Goal: Task Accomplishment & Management: Use online tool/utility

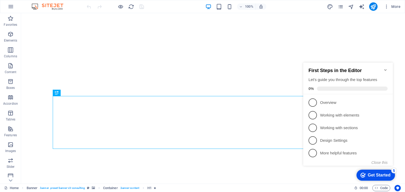
click at [387, 68] on icon "Minimize checklist" at bounding box center [385, 70] width 4 height 4
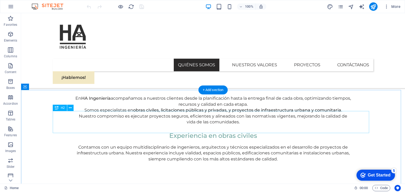
scroll to position [396, 0]
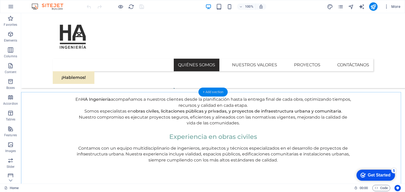
click at [209, 93] on div "+ Add section" at bounding box center [213, 92] width 29 height 9
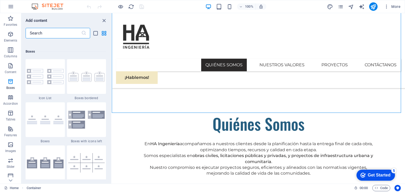
scroll to position [1424, 0]
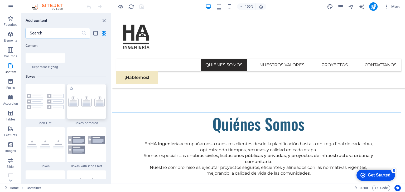
click at [78, 97] on img at bounding box center [86, 102] width 37 height 11
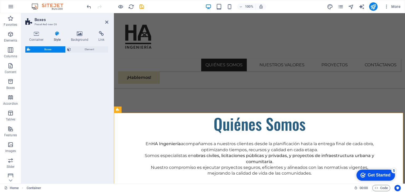
select select "rem"
select select "preset-boxes-v3-border"
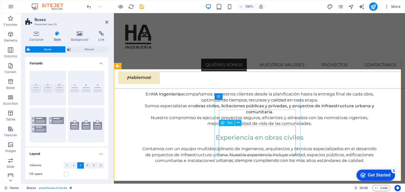
scroll to position [416, 0]
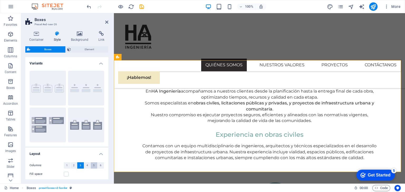
click at [92, 166] on button "5" at bounding box center [94, 166] width 7 height 6
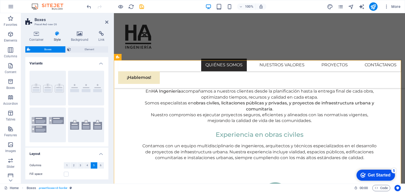
click at [104, 21] on h2 "Boxes" at bounding box center [72, 19] width 74 height 5
click at [72, 177] on div "Fill space" at bounding box center [67, 174] width 75 height 6
click at [69, 175] on div "Fill space" at bounding box center [67, 174] width 75 height 6
click at [66, 175] on label at bounding box center [66, 174] width 5 height 5
click at [0, 0] on input "Fill space" at bounding box center [0, 0] width 0 height 0
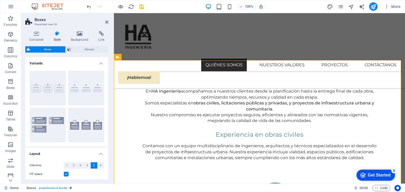
click at [66, 175] on label at bounding box center [66, 174] width 5 height 5
click at [0, 0] on input "Fill space" at bounding box center [0, 0] width 0 height 0
click at [108, 21] on icon at bounding box center [106, 22] width 3 height 4
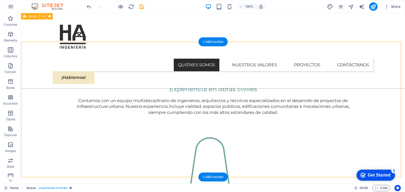
scroll to position [439, 0]
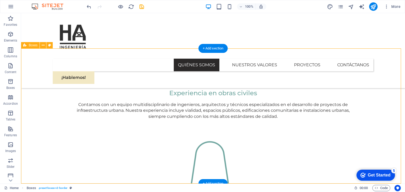
drag, startPoint x: 259, startPoint y: 168, endPoint x: 196, endPoint y: 99, distance: 93.3
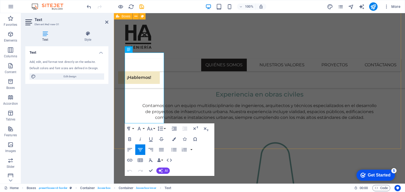
scroll to position [495, 0]
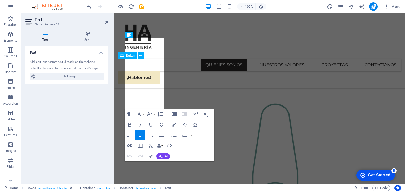
drag, startPoint x: 156, startPoint y: 107, endPoint x: 121, endPoint y: 68, distance: 53.0
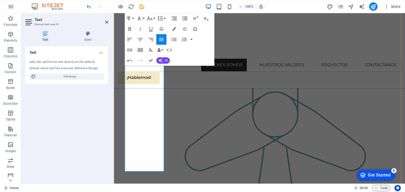
scroll to position [601, 0]
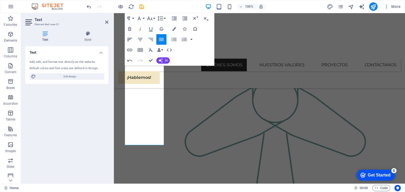
click at [129, 40] on icon "button" at bounding box center [130, 39] width 6 height 6
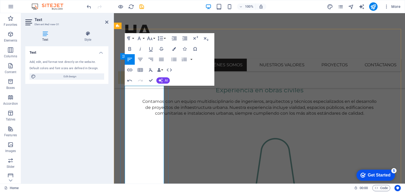
scroll to position [469, 0]
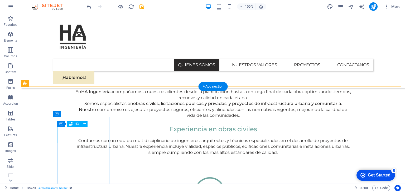
scroll to position [401, 0]
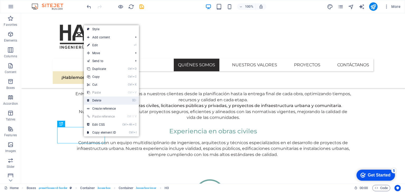
click at [102, 100] on link "⌦ Delete" at bounding box center [101, 101] width 35 height 8
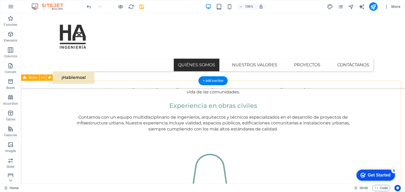
scroll to position [427, 0]
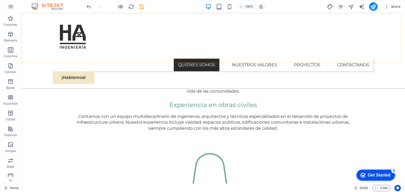
click at [30, 58] on div "Quiénes Somos Nuestros Valores Proyectos Contáctanos ¡Hablemos!" at bounding box center [213, 50] width 384 height 75
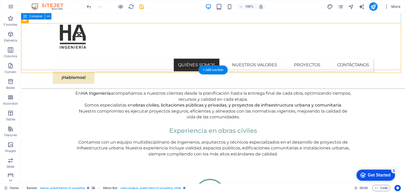
scroll to position [401, 0]
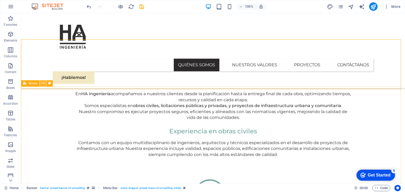
click at [43, 85] on icon at bounding box center [43, 84] width 3 height 6
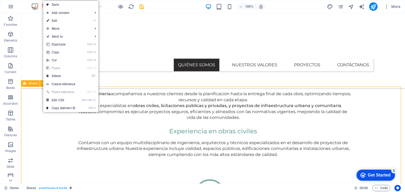
click at [35, 85] on span "Boxes" at bounding box center [33, 83] width 9 height 3
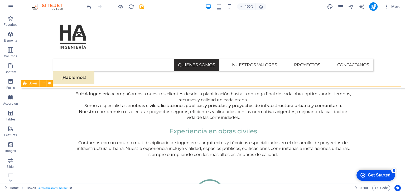
click at [32, 84] on span "Boxes" at bounding box center [33, 83] width 9 height 3
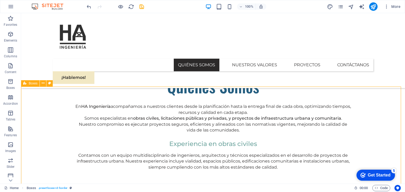
select select "rem"
select select "preset-boxes-v3-border"
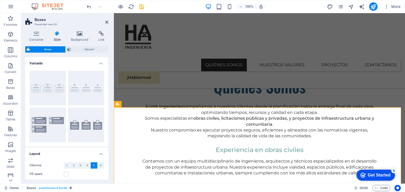
click at [32, 84] on button "Border" at bounding box center [48, 88] width 36 height 35
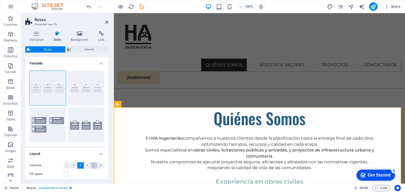
click at [92, 167] on button "5" at bounding box center [94, 166] width 7 height 6
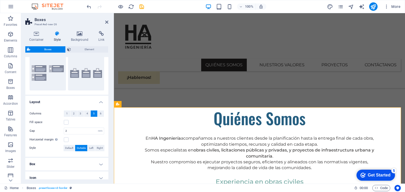
scroll to position [53, 0]
drag, startPoint x: 71, startPoint y: 129, endPoint x: 54, endPoint y: 129, distance: 17.1
click at [54, 129] on div "Gap 2 px rem % vh vw" at bounding box center [67, 130] width 75 height 7
click at [75, 137] on div "Horizontal margin Only if the containers "Content width" is not set to "Default"" at bounding box center [67, 139] width 75 height 6
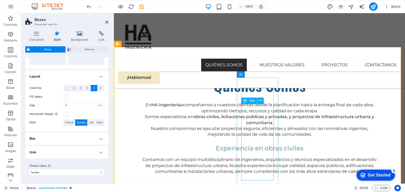
scroll to position [396, 0]
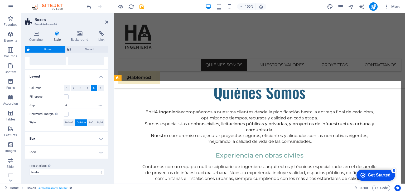
click at [91, 141] on h4 "Box" at bounding box center [66, 139] width 83 height 13
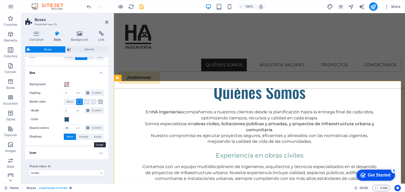
scroll to position [144, 0]
click at [89, 150] on h4 "Icon" at bounding box center [66, 153] width 83 height 13
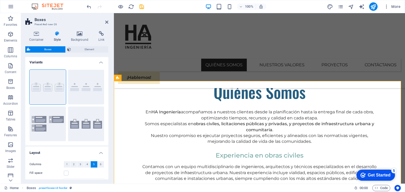
scroll to position [0, 0]
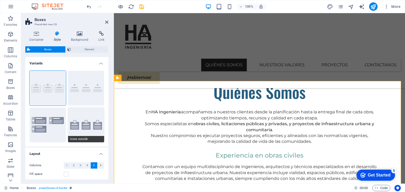
click at [91, 128] on button "Icons outside" at bounding box center [86, 125] width 36 height 35
type input "2"
type input "1"
type input "0"
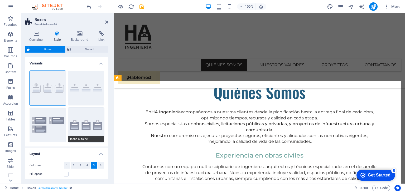
type input "16"
select select "px"
type input "0"
select select "px"
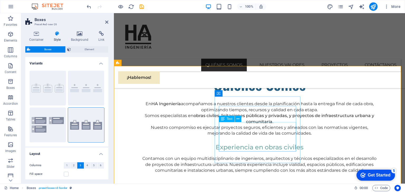
scroll to position [422, 0]
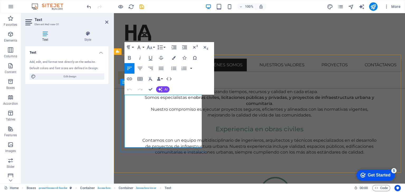
click at [138, 69] on icon "button" at bounding box center [140, 68] width 6 height 6
drag, startPoint x: 182, startPoint y: 145, endPoint x: 123, endPoint y: 97, distance: 75.7
click at [161, 68] on icon "button" at bounding box center [161, 68] width 5 height 3
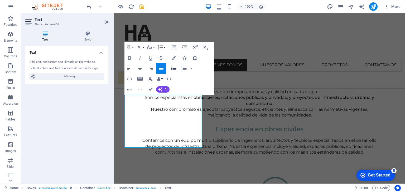
click at [174, 69] on icon "button" at bounding box center [173, 68] width 5 height 3
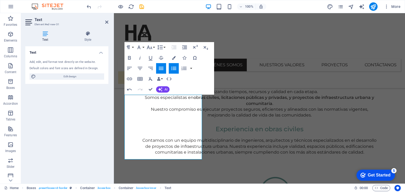
click at [174, 69] on icon "button" at bounding box center [173, 68] width 5 height 3
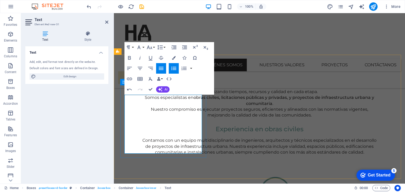
drag, startPoint x: 181, startPoint y: 152, endPoint x: 124, endPoint y: 97, distance: 79.5
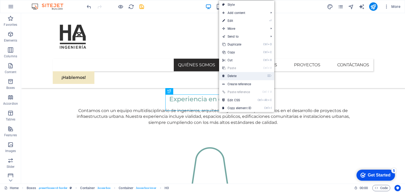
click at [232, 77] on link "⌦ Delete" at bounding box center [236, 76] width 35 height 8
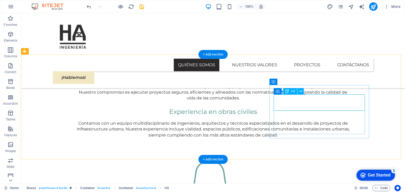
scroll to position [410, 0]
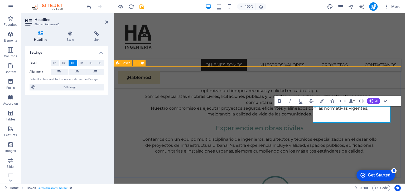
scroll to position [421, 0]
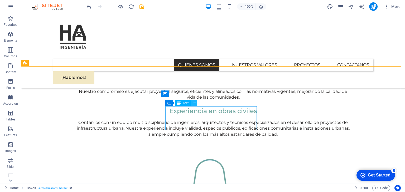
click at [195, 104] on icon at bounding box center [194, 104] width 3 height 6
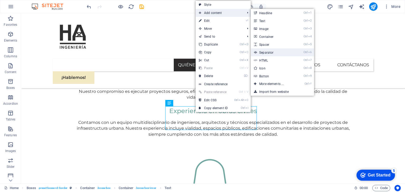
click at [268, 53] on link "Ctrl 6 Separator" at bounding box center [273, 53] width 44 height 8
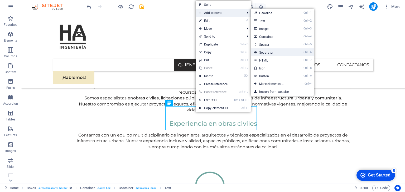
scroll to position [398, 0]
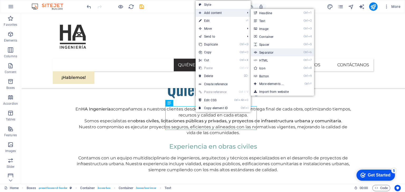
select select "%"
select select "px"
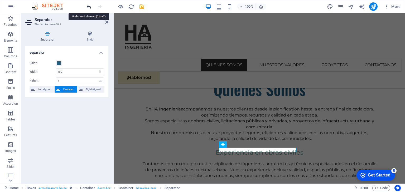
click at [92, 5] on icon "undo" at bounding box center [89, 7] width 6 height 6
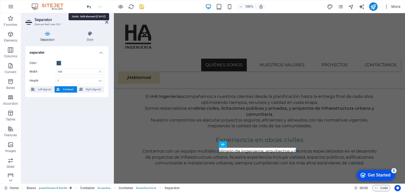
scroll to position [421, 0]
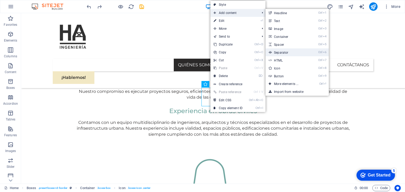
click at [283, 52] on link "Ctrl 6 Separator" at bounding box center [288, 53] width 44 height 8
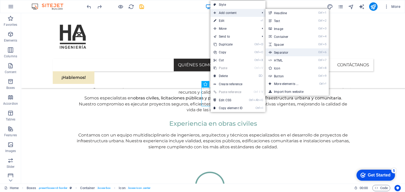
scroll to position [398, 0]
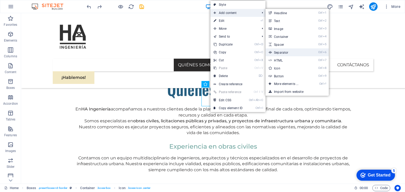
select select "%"
select select "px"
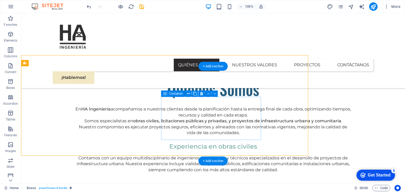
scroll to position [421, 0]
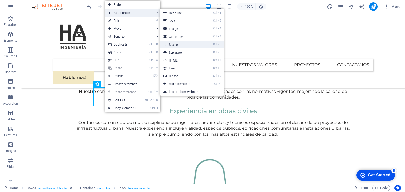
click at [181, 46] on link "Ctrl 5 Spacer" at bounding box center [182, 45] width 44 height 8
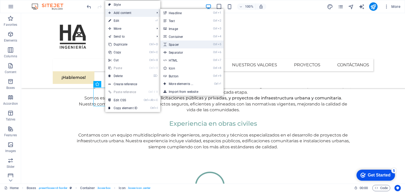
scroll to position [398, 0]
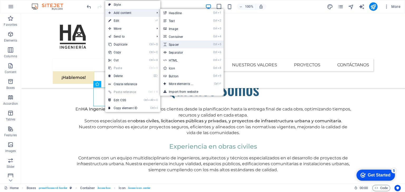
select select "px"
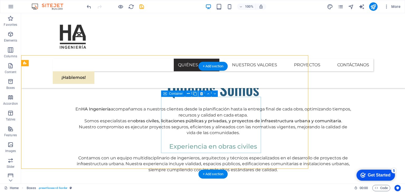
scroll to position [421, 0]
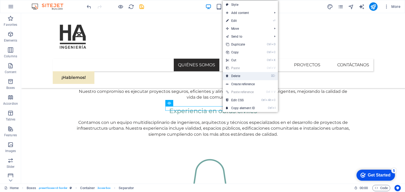
click at [242, 72] on link "⌦ Delete" at bounding box center [240, 76] width 35 height 8
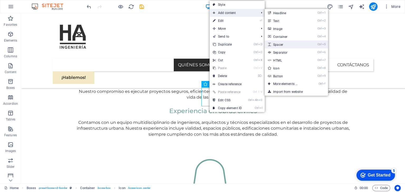
click at [286, 47] on link "Ctrl 5 Spacer" at bounding box center [287, 45] width 44 height 8
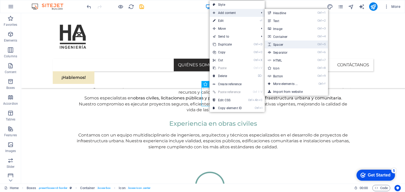
scroll to position [398, 0]
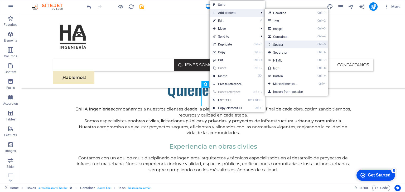
select select "px"
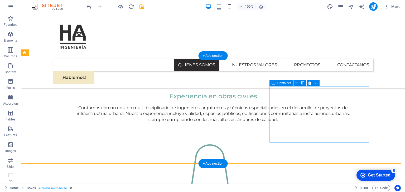
scroll to position [448, 0]
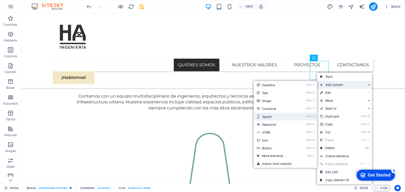
click at [271, 117] on link "Ctrl 5 Spacer" at bounding box center [276, 117] width 44 height 8
select select "px"
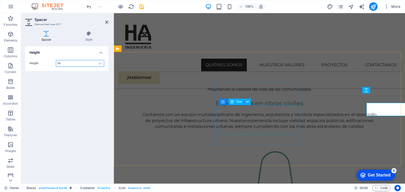
scroll to position [425, 0]
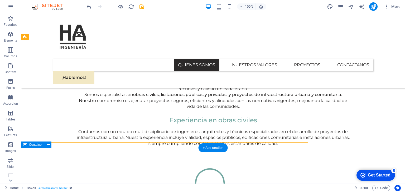
scroll to position [448, 0]
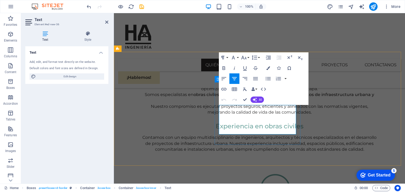
drag, startPoint x: 228, startPoint y: 109, endPoint x: 288, endPoint y: 133, distance: 64.2
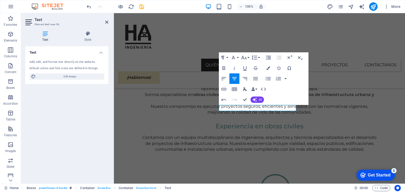
click at [244, 90] on icon "button" at bounding box center [245, 90] width 4 height 4
click at [238, 58] on button "Font Family" at bounding box center [234, 57] width 10 height 11
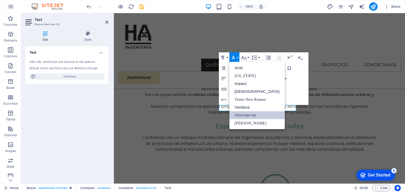
scroll to position [0, 0]
click at [238, 58] on button "Font Family" at bounding box center [234, 57] width 10 height 11
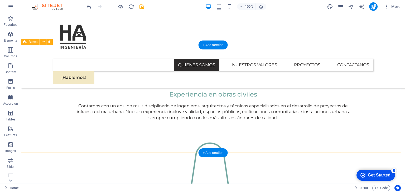
scroll to position [448, 0]
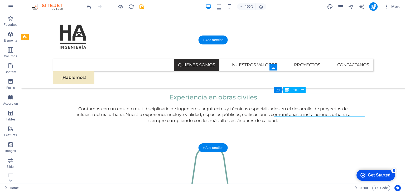
scroll to position [425, 0]
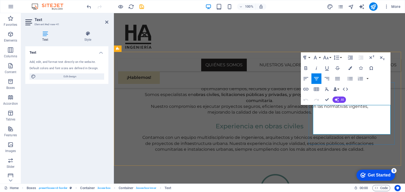
drag, startPoint x: 321, startPoint y: 107, endPoint x: 384, endPoint y: 135, distance: 68.8
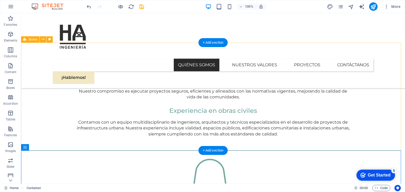
scroll to position [421, 0]
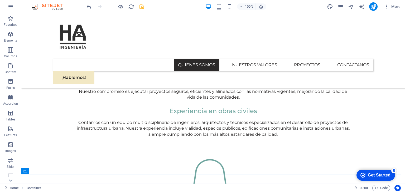
click at [144, 8] on icon "save" at bounding box center [142, 7] width 6 height 6
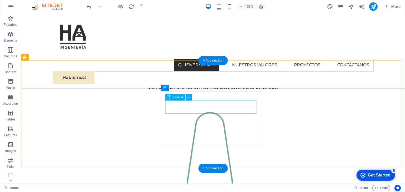
scroll to position [474, 0]
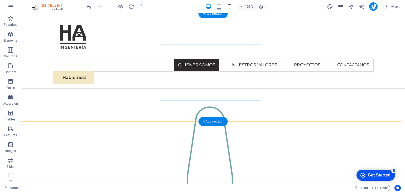
click at [209, 119] on div "+ Add section" at bounding box center [213, 121] width 29 height 9
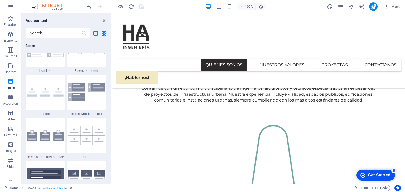
scroll to position [1476, 0]
click at [50, 136] on img at bounding box center [45, 135] width 37 height 11
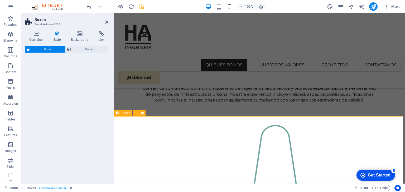
select select "rem"
select select "preset-boxes-v3-icons-outside"
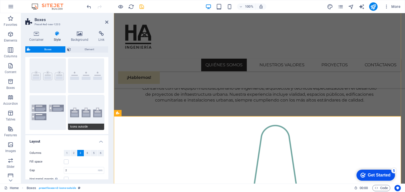
scroll to position [53, 0]
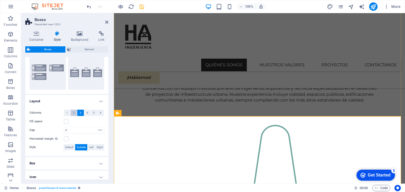
click at [75, 113] on button "2" at bounding box center [74, 113] width 7 height 6
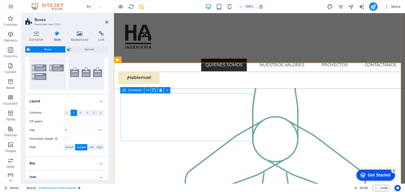
scroll to position [580, 0]
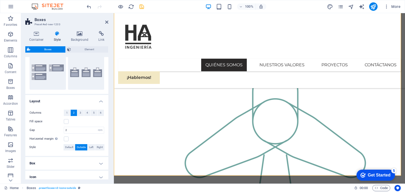
click at [104, 21] on h2 "Boxes" at bounding box center [72, 19] width 74 height 5
click at [106, 21] on icon at bounding box center [106, 22] width 3 height 4
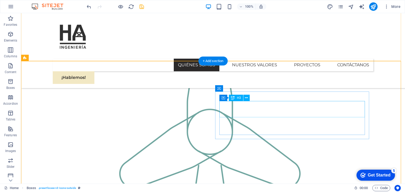
scroll to position [558, 0]
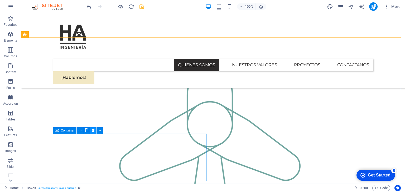
click at [92, 131] on icon at bounding box center [93, 131] width 3 height 6
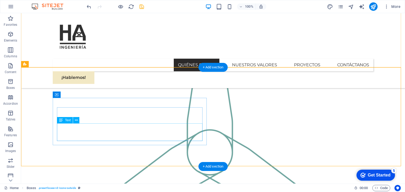
scroll to position [532, 0]
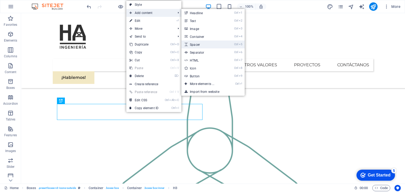
click at [202, 46] on link "Ctrl 5 Spacer" at bounding box center [203, 45] width 44 height 8
select select "px"
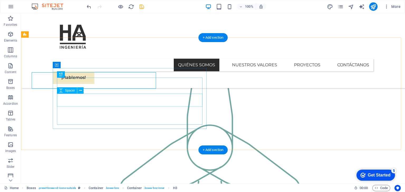
scroll to position [558, 0]
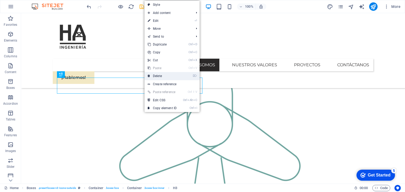
click at [158, 74] on link "⌦ Delete" at bounding box center [162, 76] width 35 height 8
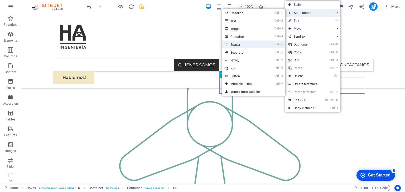
click at [242, 46] on link "Ctrl 5 Spacer" at bounding box center [244, 45] width 44 height 8
select select "px"
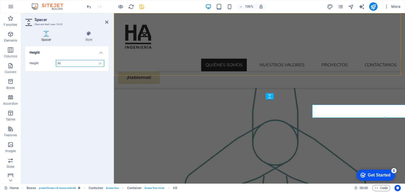
scroll to position [547, 0]
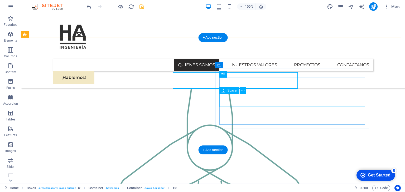
scroll to position [558, 0]
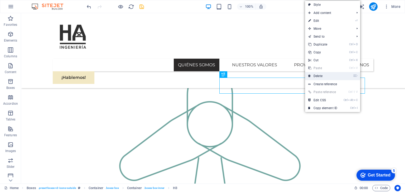
click at [325, 76] on link "⌦ Delete" at bounding box center [322, 76] width 35 height 8
